Goal: Check status: Check status

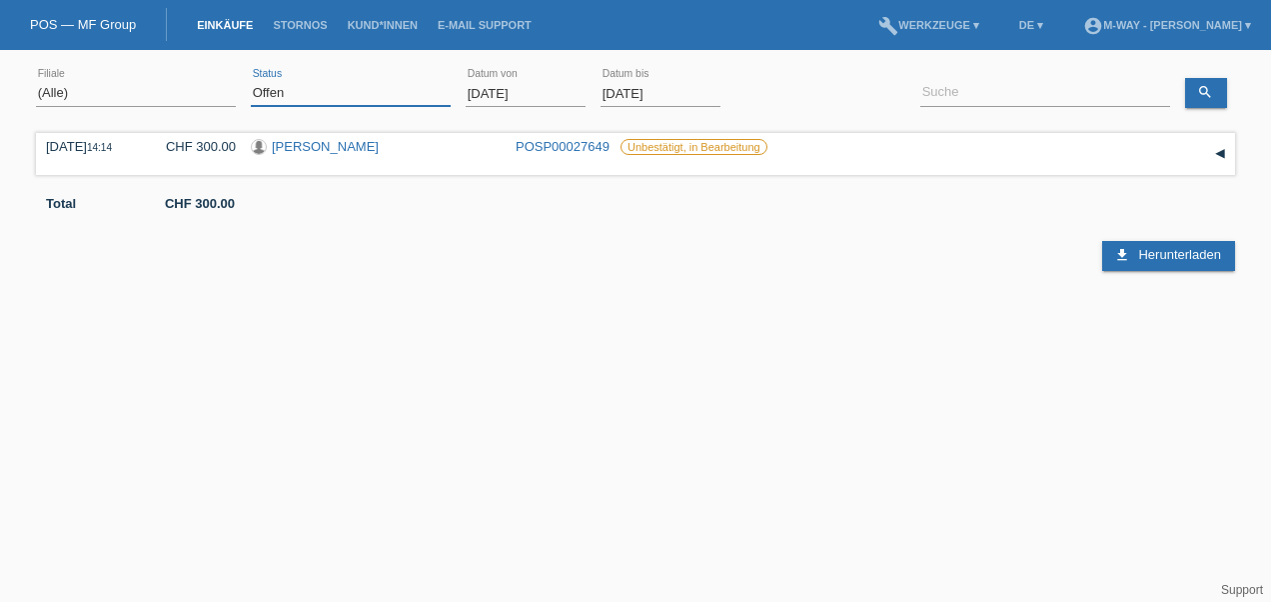
click at [316, 97] on select "(Alle) Neu Offen Zurückgewiesen Zurückgetreten / Storniert Abgeschlossen" at bounding box center [351, 93] width 200 height 24
select select "ALL"
click at [251, 81] on select "(Alle) Neu Offen Zurückgewiesen Zurückgetreten / Storniert Abgeschlossen" at bounding box center [351, 93] width 200 height 24
click at [497, 91] on input "01.09.2025" at bounding box center [526, 93] width 120 height 25
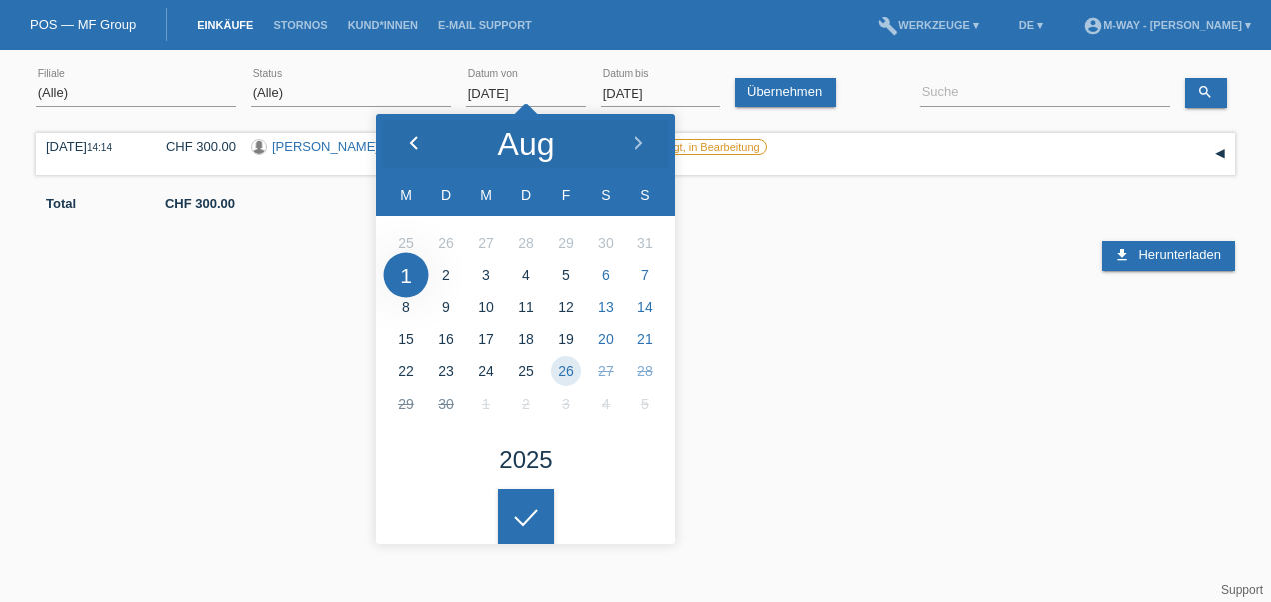
click at [421, 134] on div at bounding box center [413, 144] width 75 height 60
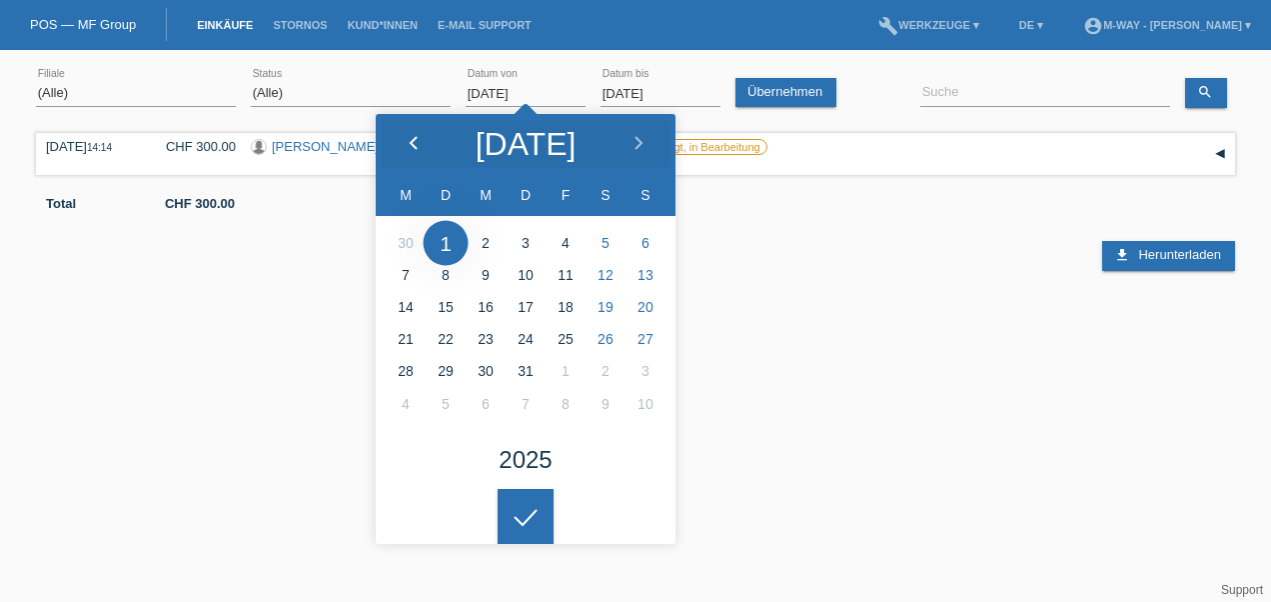
click at [421, 134] on div at bounding box center [413, 144] width 75 height 60
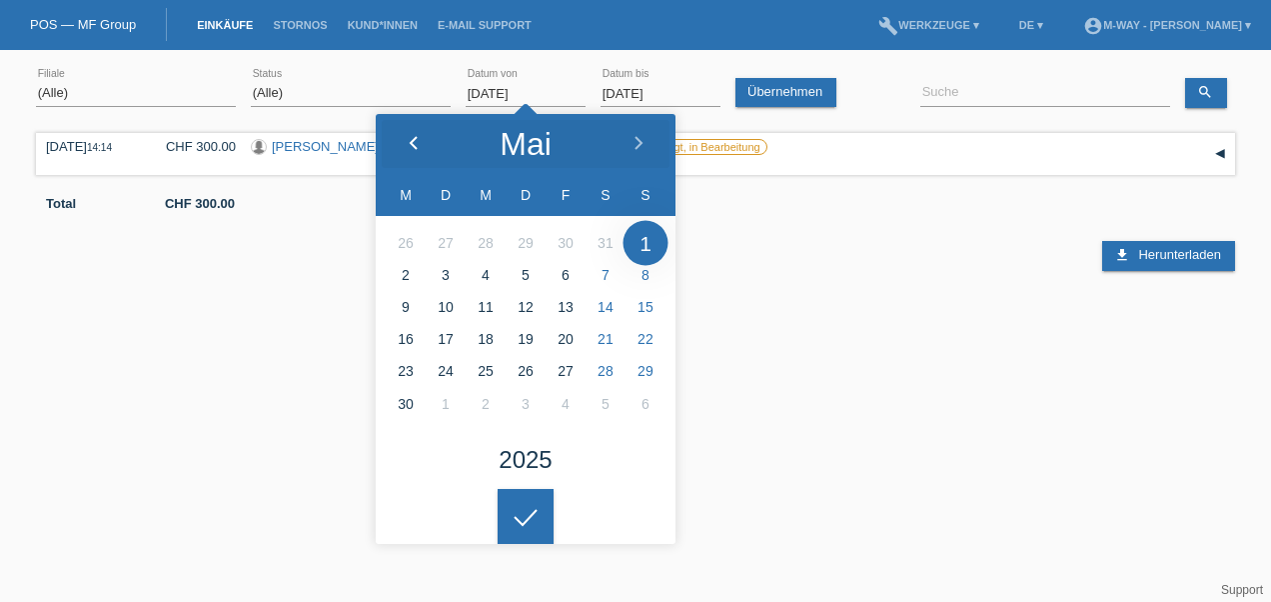
click at [421, 134] on div at bounding box center [413, 144] width 75 height 60
type input "01.05.2025"
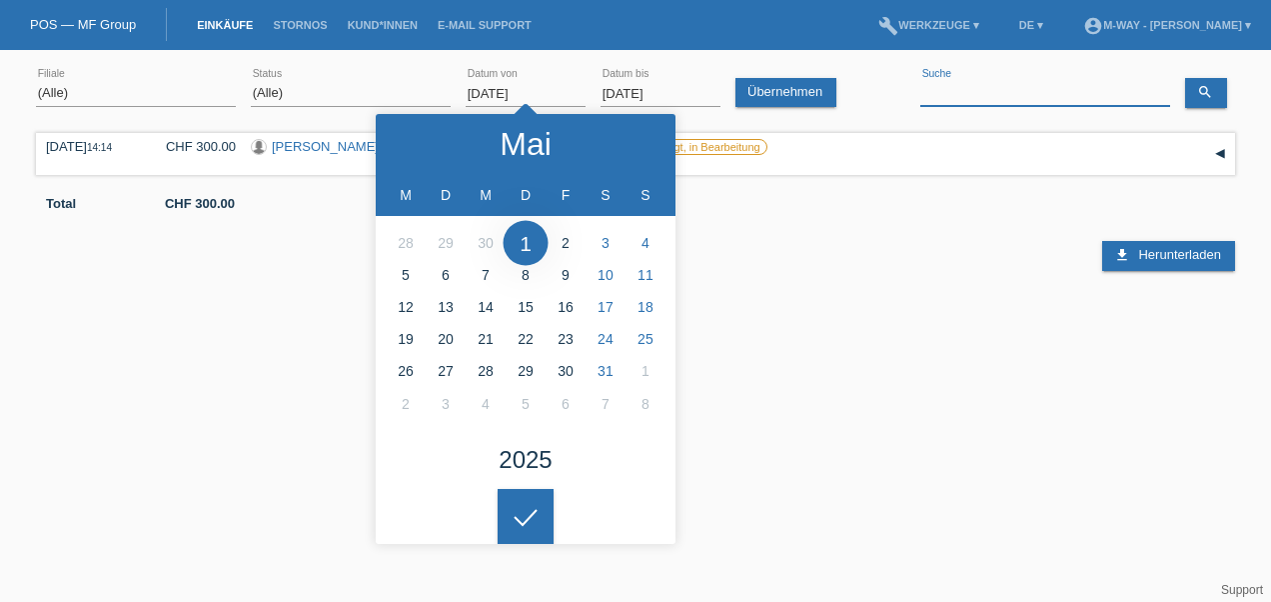
click at [965, 84] on input at bounding box center [1045, 93] width 250 height 25
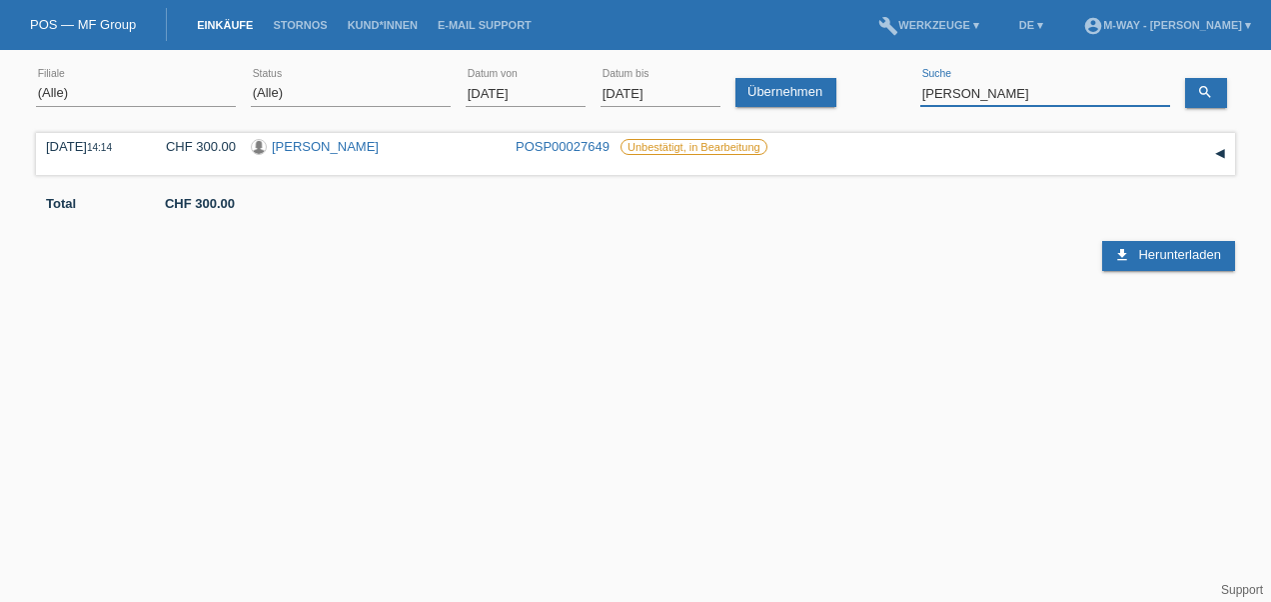
type input "stauffer"
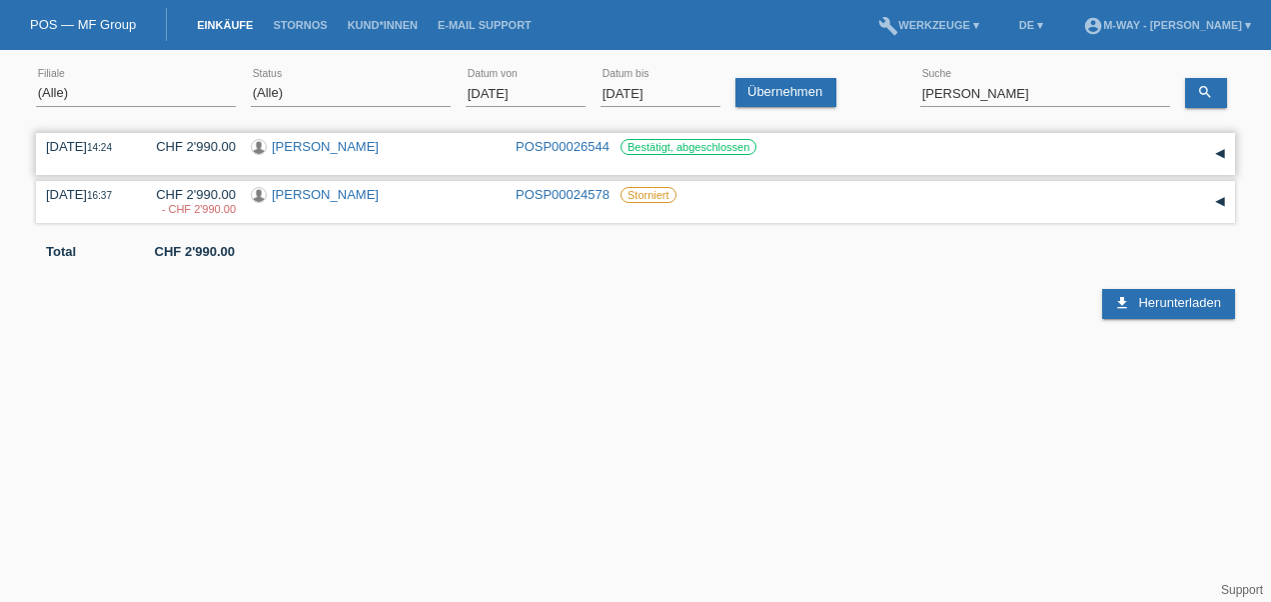
click at [300, 144] on link "[PERSON_NAME]" at bounding box center [325, 146] width 107 height 15
